Goal: Navigation & Orientation: Go to known website

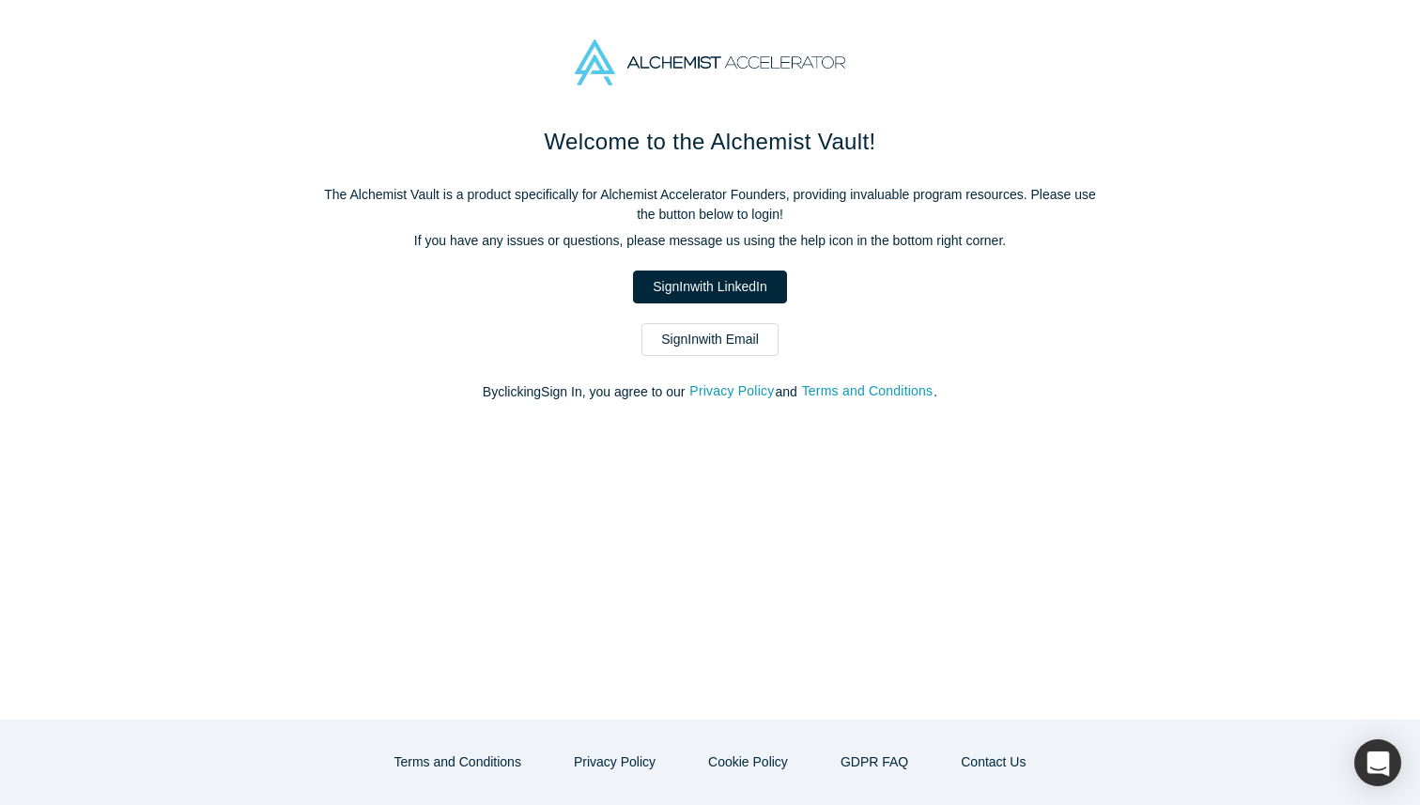
click at [736, 334] on link "Sign In with Email" at bounding box center [710, 339] width 137 height 33
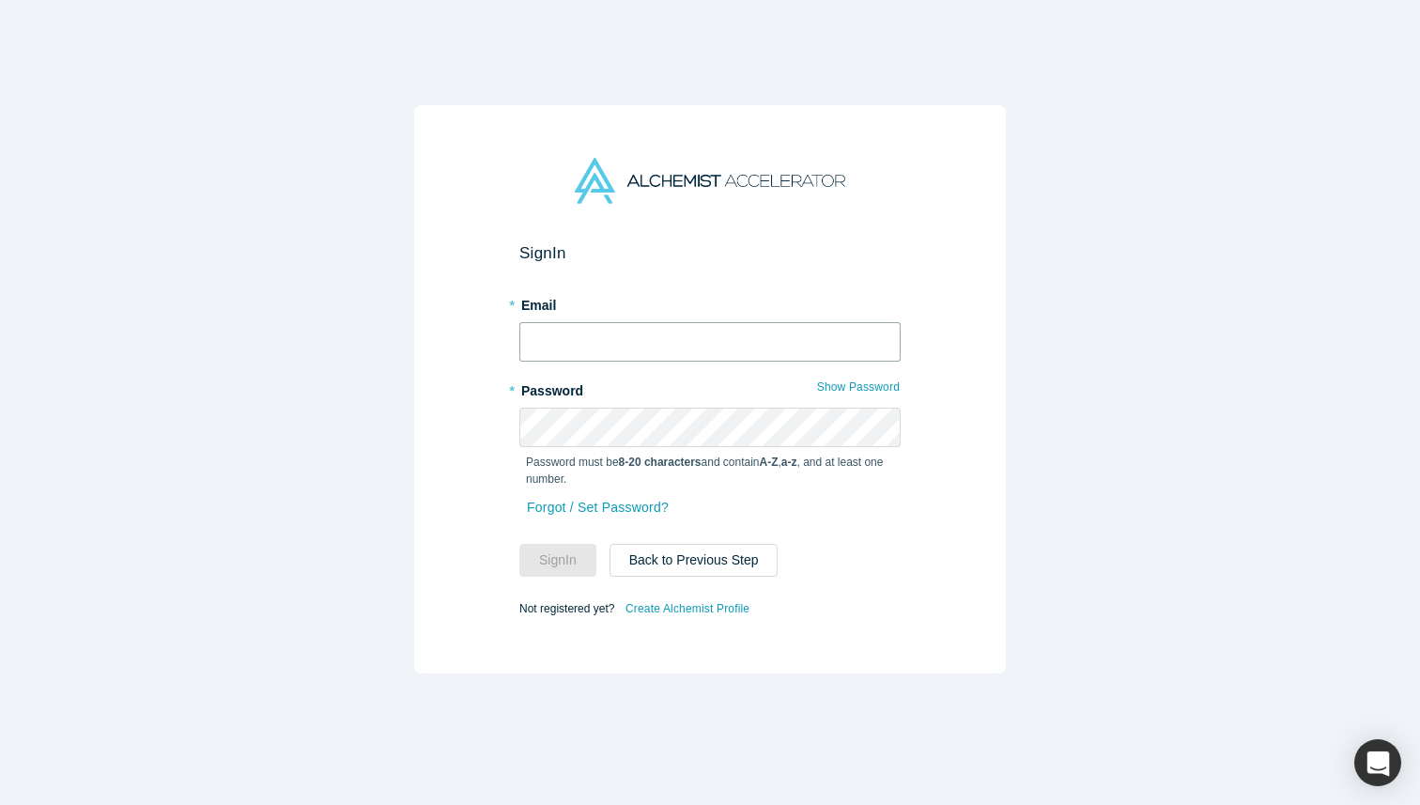
click at [736, 334] on input "text" at bounding box center [709, 341] width 381 height 39
type input "[EMAIL_ADDRESS][DOMAIN_NAME]"
click at [560, 562] on button "Sign In" at bounding box center [557, 560] width 77 height 33
